Goal: Find specific page/section: Find specific page/section

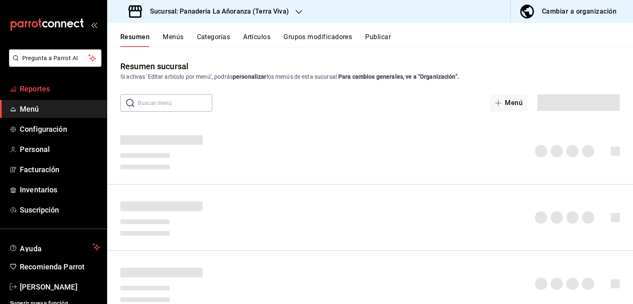
click at [52, 92] on span "Reportes" at bounding box center [60, 88] width 80 height 11
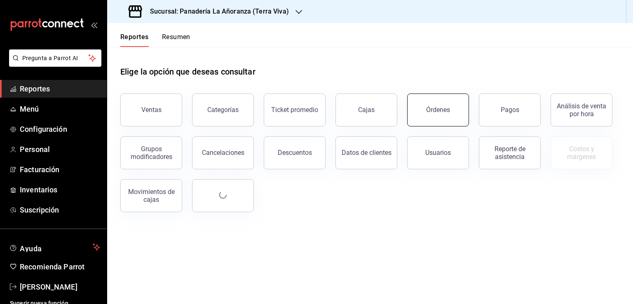
click at [429, 120] on button "Órdenes" at bounding box center [438, 110] width 62 height 33
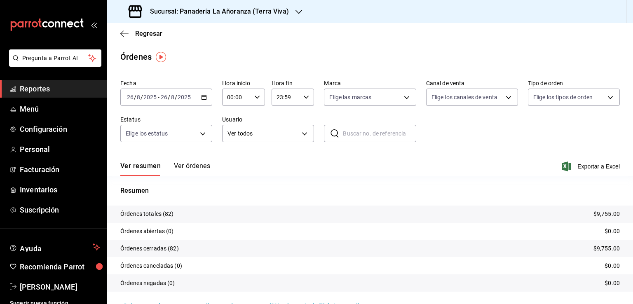
click at [296, 12] on icon "button" at bounding box center [299, 12] width 7 height 7
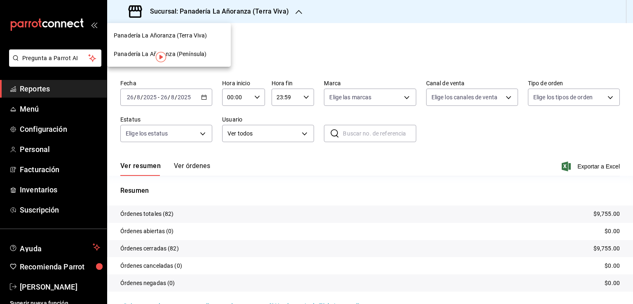
click at [184, 53] on span "Panadería La Añoranza (Península)" at bounding box center [160, 54] width 93 height 9
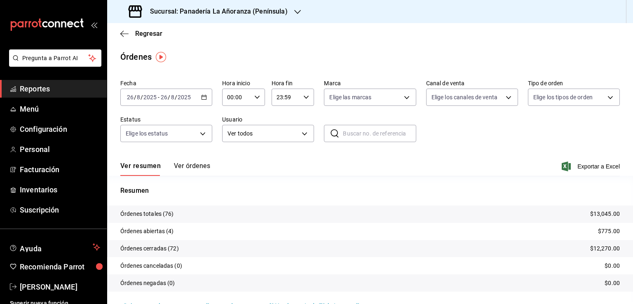
click at [41, 89] on span "Reportes" at bounding box center [60, 88] width 80 height 11
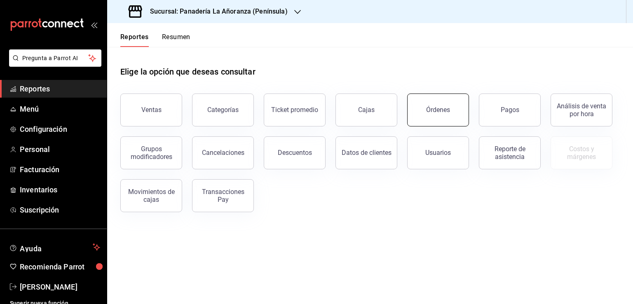
click at [442, 117] on button "Órdenes" at bounding box center [438, 110] width 62 height 33
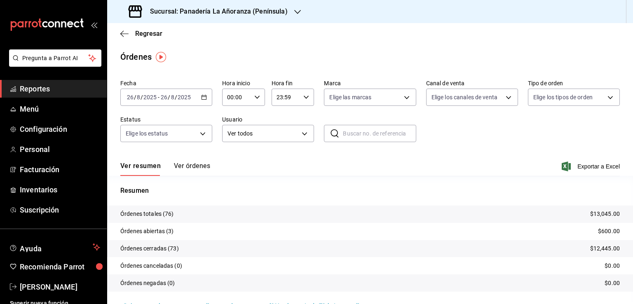
click at [294, 14] on icon "button" at bounding box center [297, 12] width 7 height 7
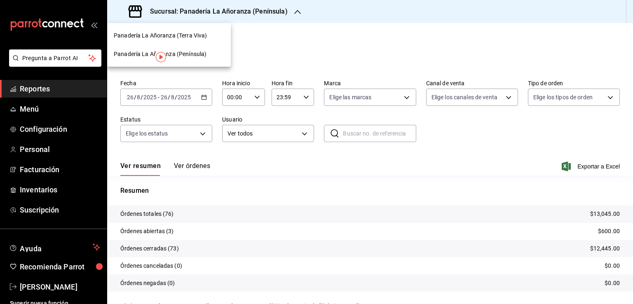
click at [195, 34] on span "Panadería La Añoranza (Terra Viva)" at bounding box center [160, 35] width 93 height 9
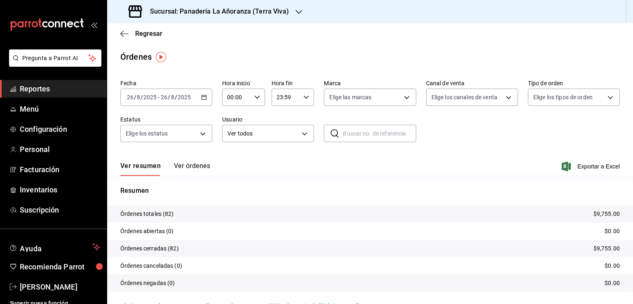
click at [49, 90] on span "Reportes" at bounding box center [60, 88] width 80 height 11
